Goal: Navigation & Orientation: Find specific page/section

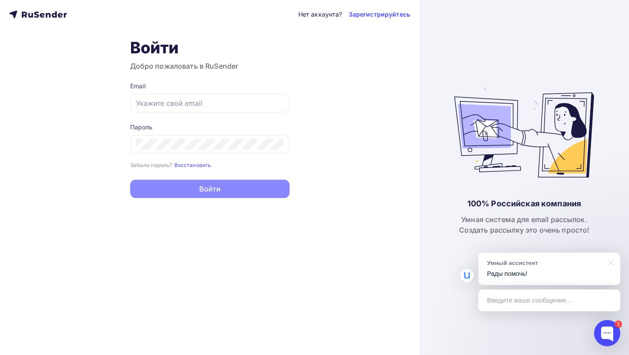
type input "[EMAIL_ADDRESS][DOMAIN_NAME]"
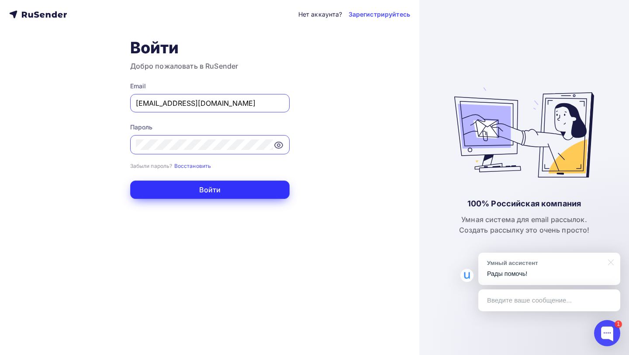
click at [252, 183] on button "Войти" at bounding box center [209, 189] width 159 height 18
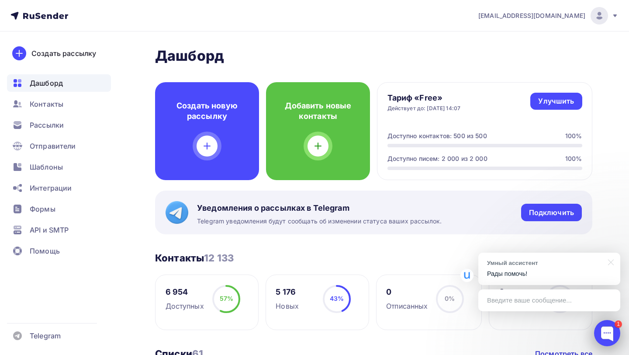
click at [611, 338] on div at bounding box center [607, 333] width 26 height 26
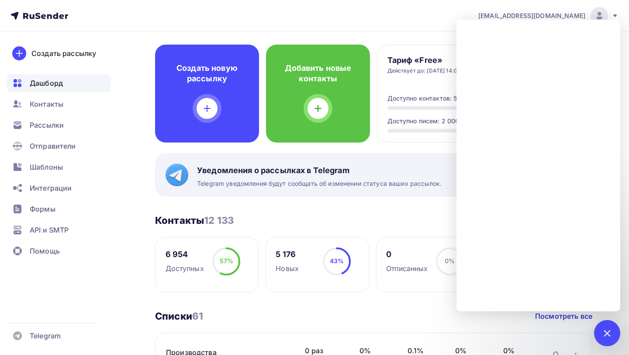
scroll to position [38, 0]
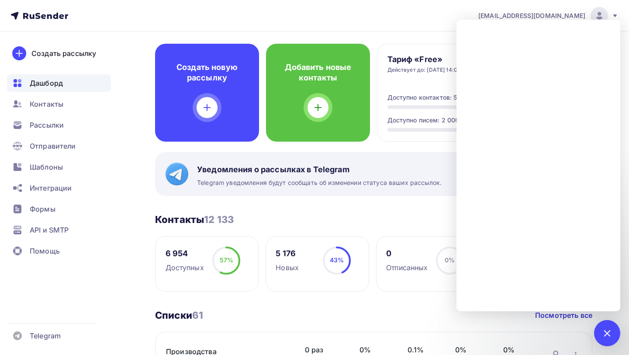
click at [339, 216] on div "Контакты 12 133 Контакты 12 133 Посмотреть все" at bounding box center [373, 219] width 437 height 12
click at [605, 338] on div "1" at bounding box center [607, 333] width 26 height 26
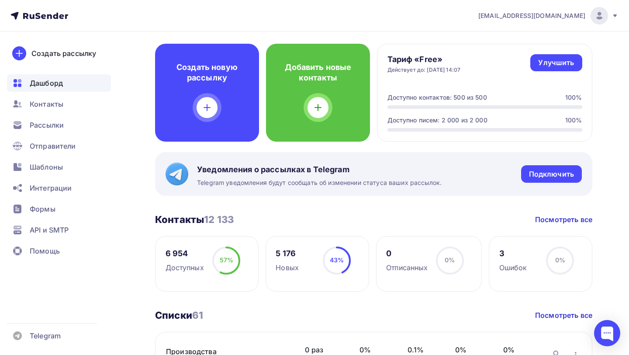
click at [593, 21] on div at bounding box center [598, 15] width 17 height 17
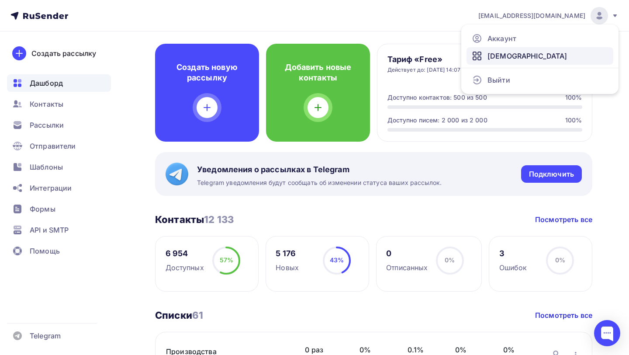
click at [516, 52] on link "[DEMOGRAPHIC_DATA]" at bounding box center [539, 55] width 147 height 17
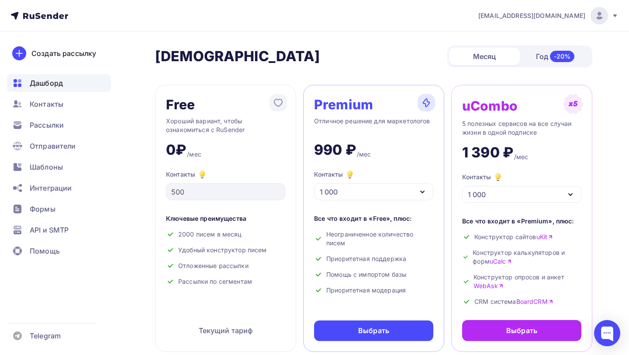
click at [52, 80] on span "Дашборд" at bounding box center [46, 83] width 33 height 10
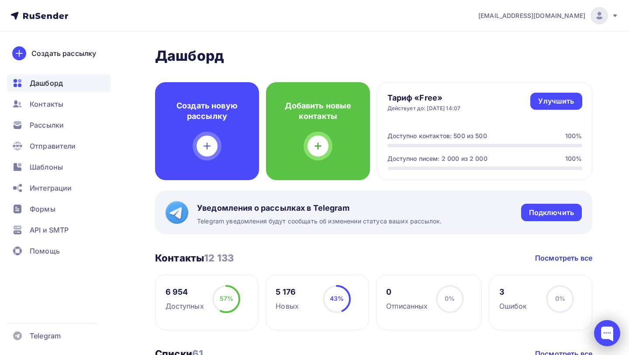
click at [601, 322] on div at bounding box center [607, 333] width 26 height 26
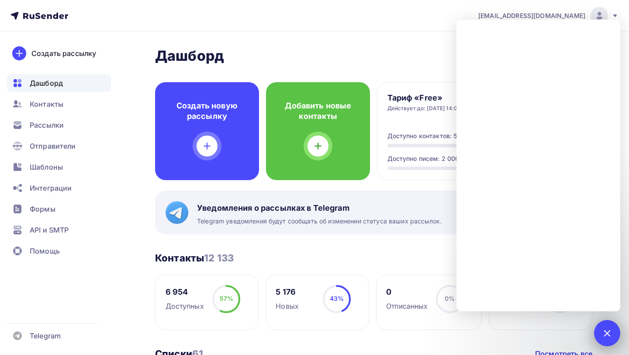
click at [599, 332] on div "1" at bounding box center [607, 333] width 26 height 26
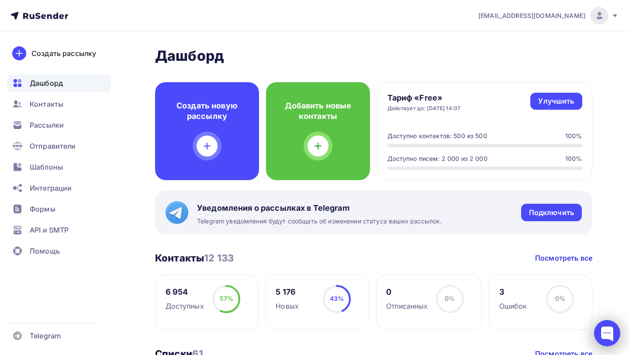
click at [608, 328] on div at bounding box center [607, 333] width 26 height 26
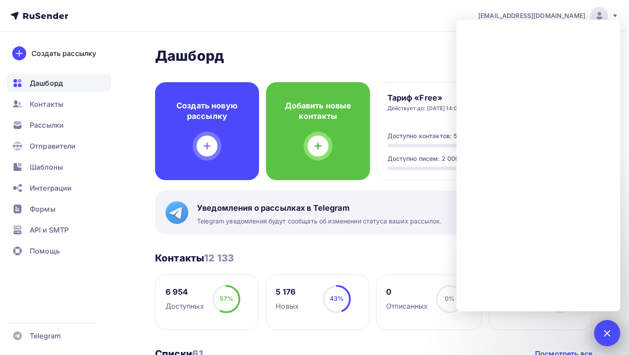
click at [611, 332] on div at bounding box center [607, 333] width 12 height 12
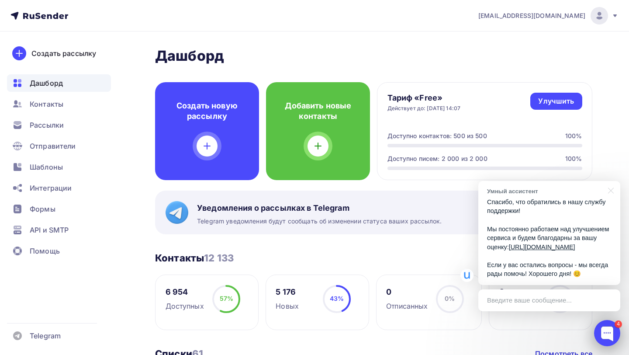
click at [603, 327] on div at bounding box center [607, 333] width 26 height 26
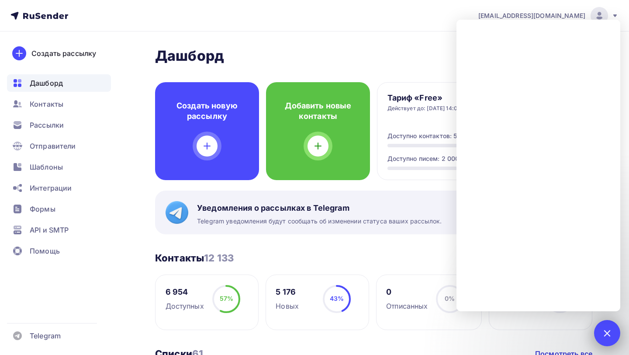
click at [609, 336] on div at bounding box center [607, 333] width 12 height 12
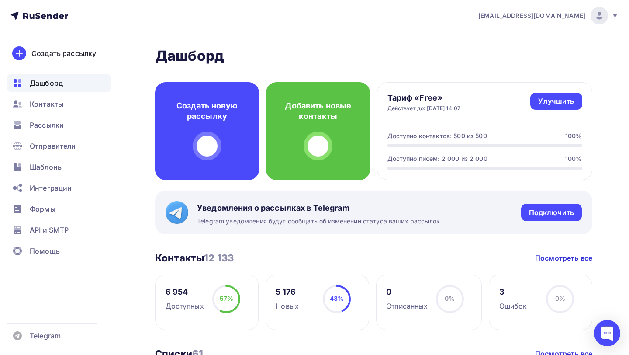
scroll to position [0, 0]
